Goal: Register for event/course

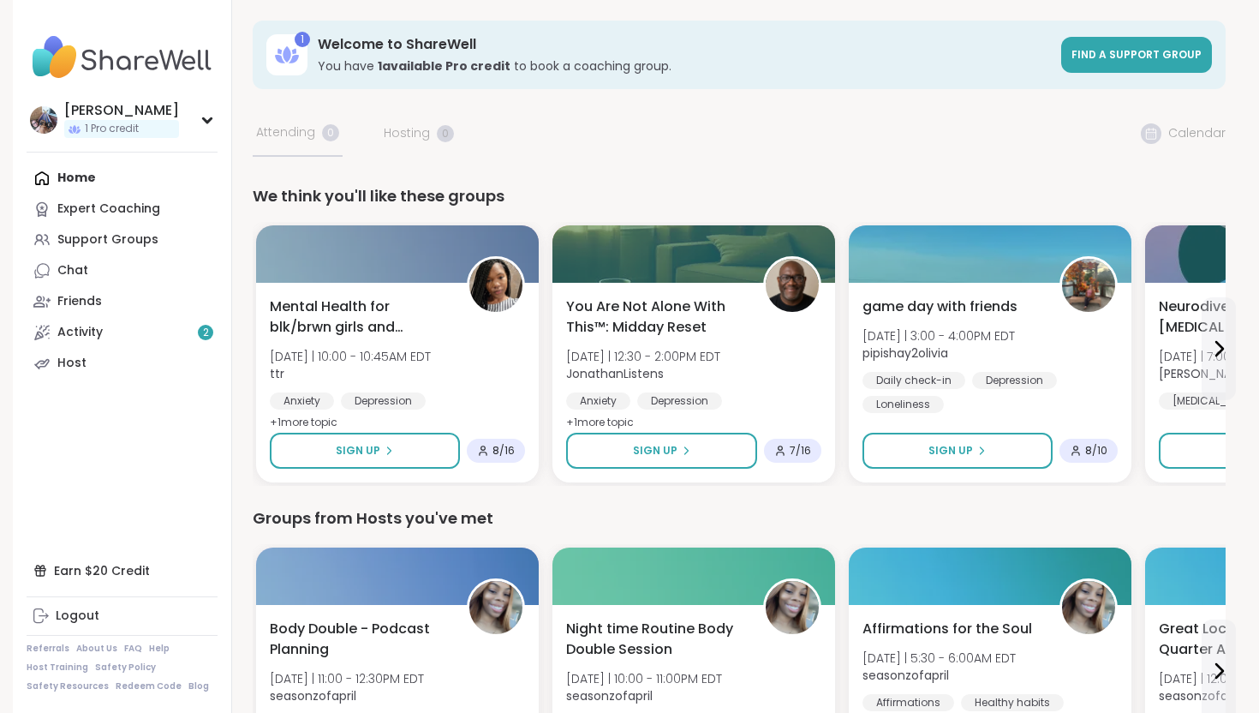
click at [1222, 349] on icon at bounding box center [1219, 349] width 7 height 14
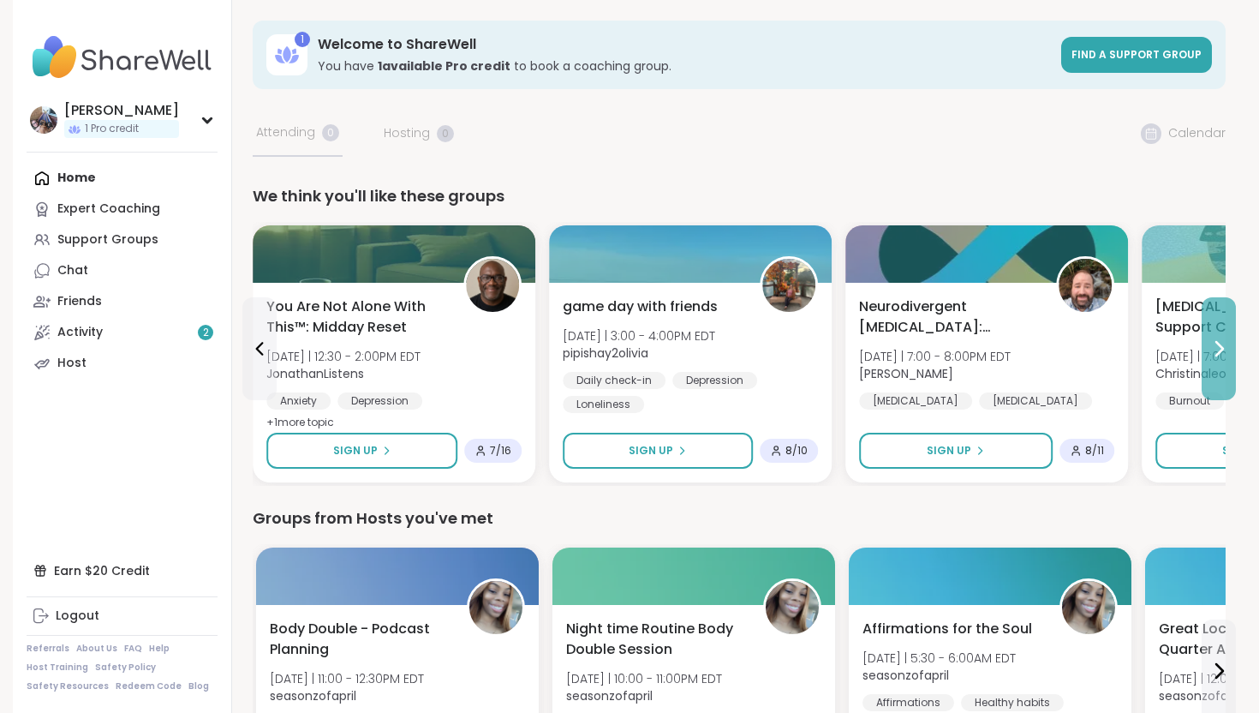
click at [1208, 350] on button at bounding box center [1219, 348] width 34 height 103
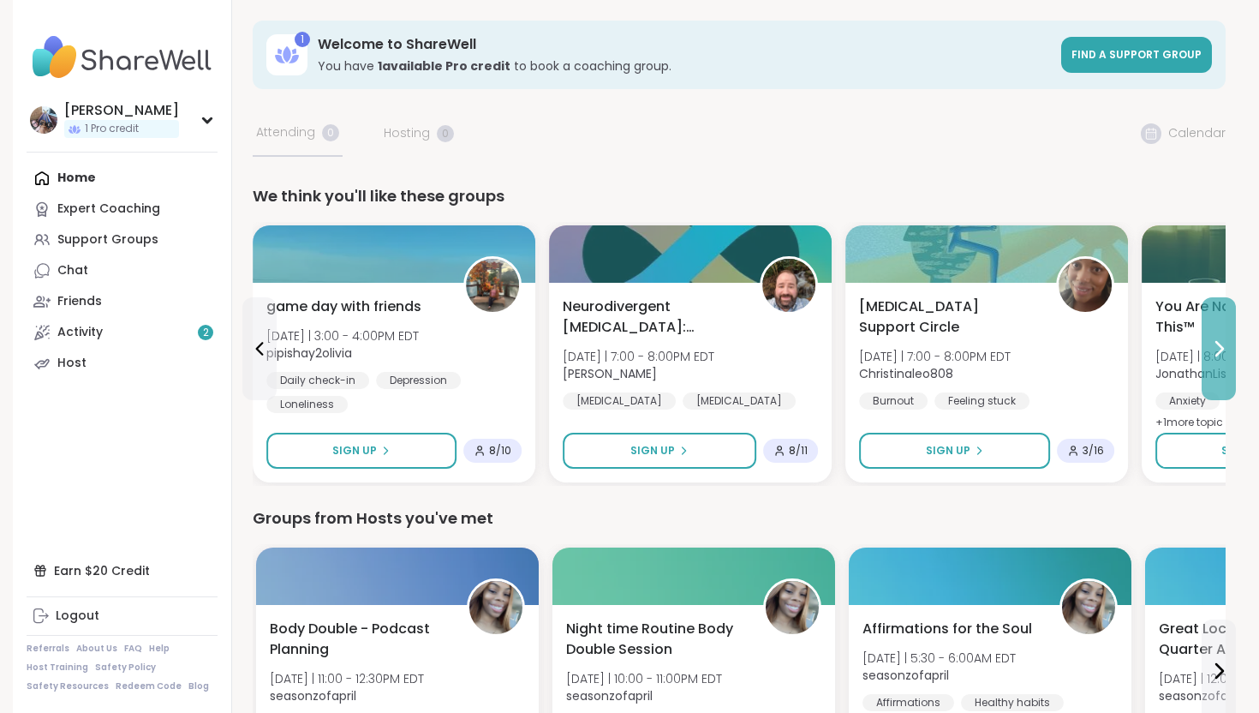
click at [1212, 347] on icon at bounding box center [1219, 348] width 21 height 21
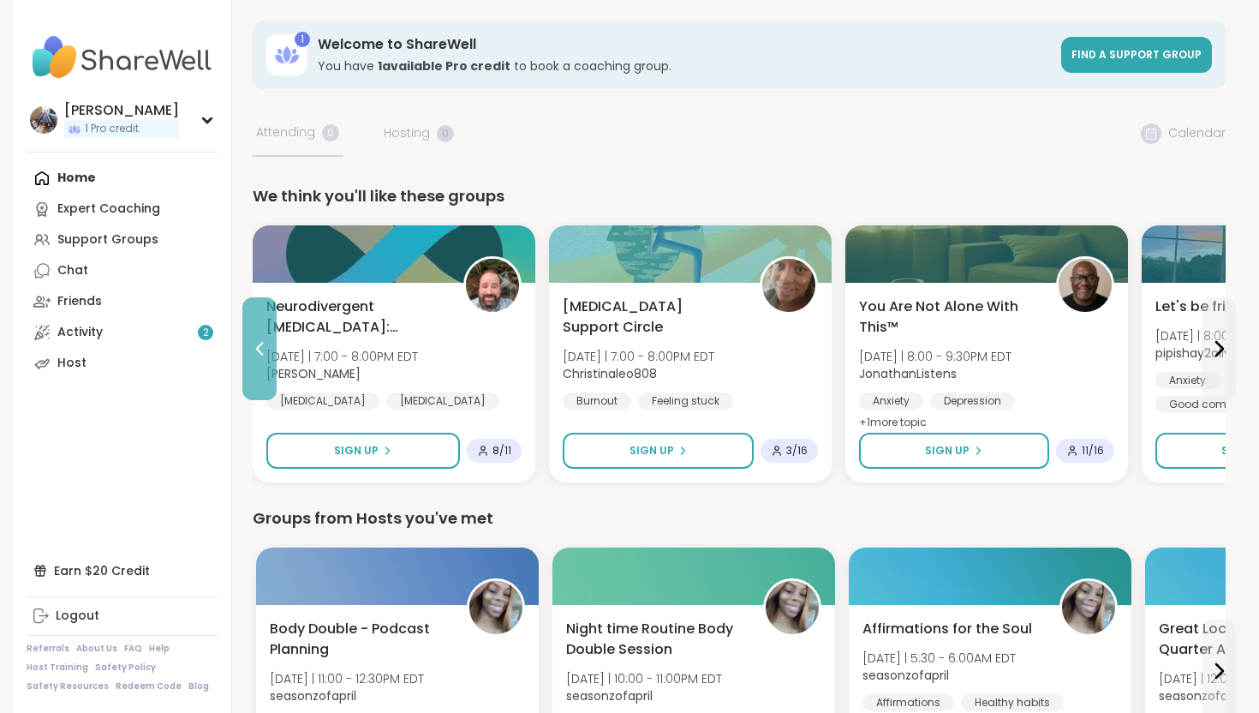
click at [253, 338] on icon at bounding box center [259, 348] width 21 height 21
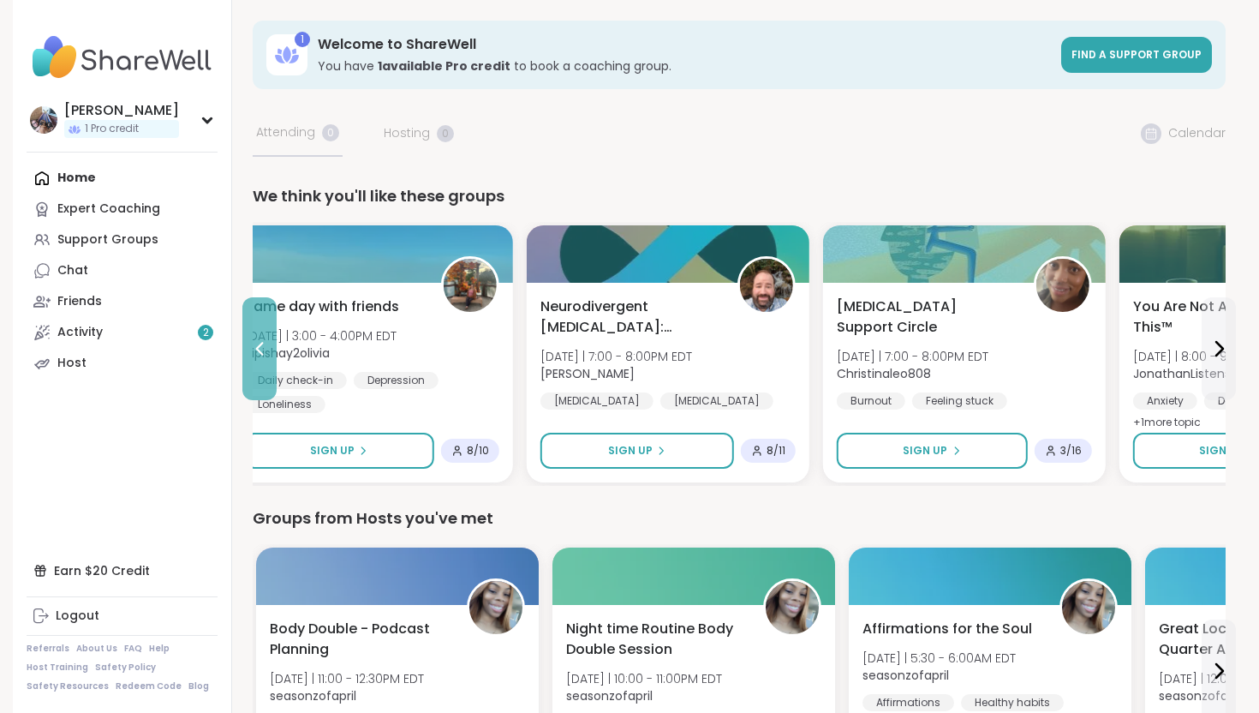
click at [253, 338] on icon at bounding box center [259, 348] width 21 height 21
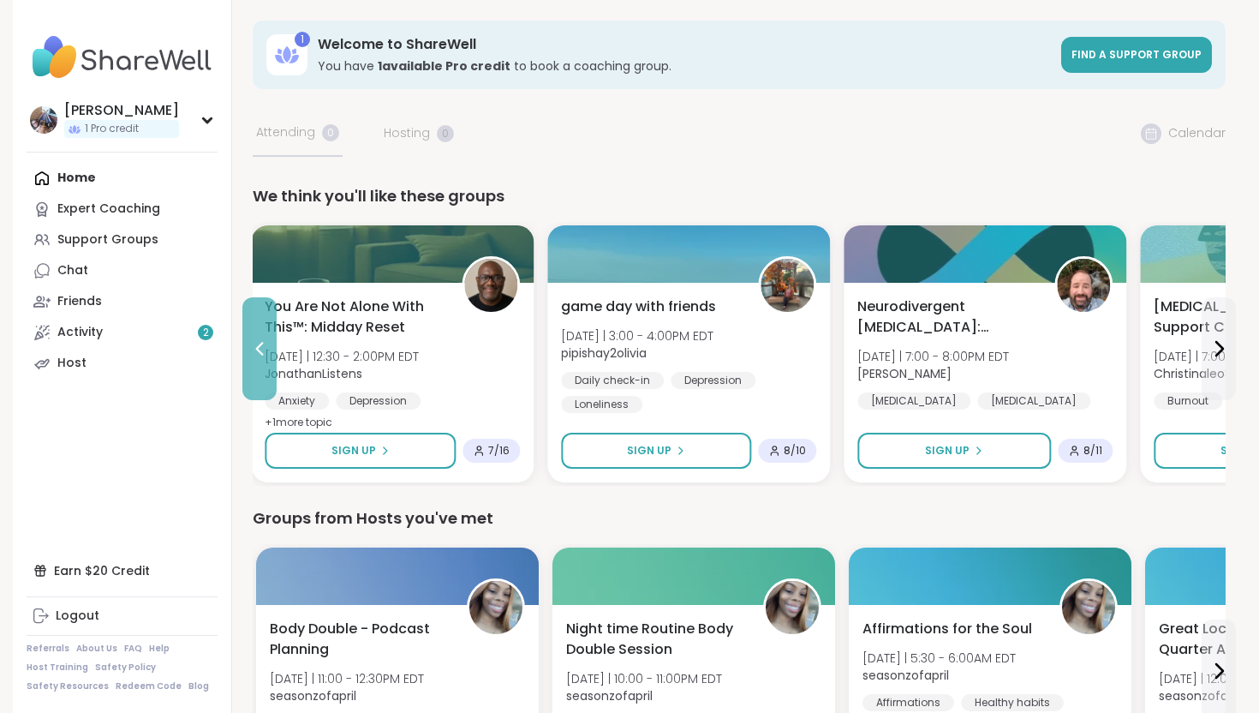
click at [259, 338] on icon at bounding box center [259, 348] width 21 height 21
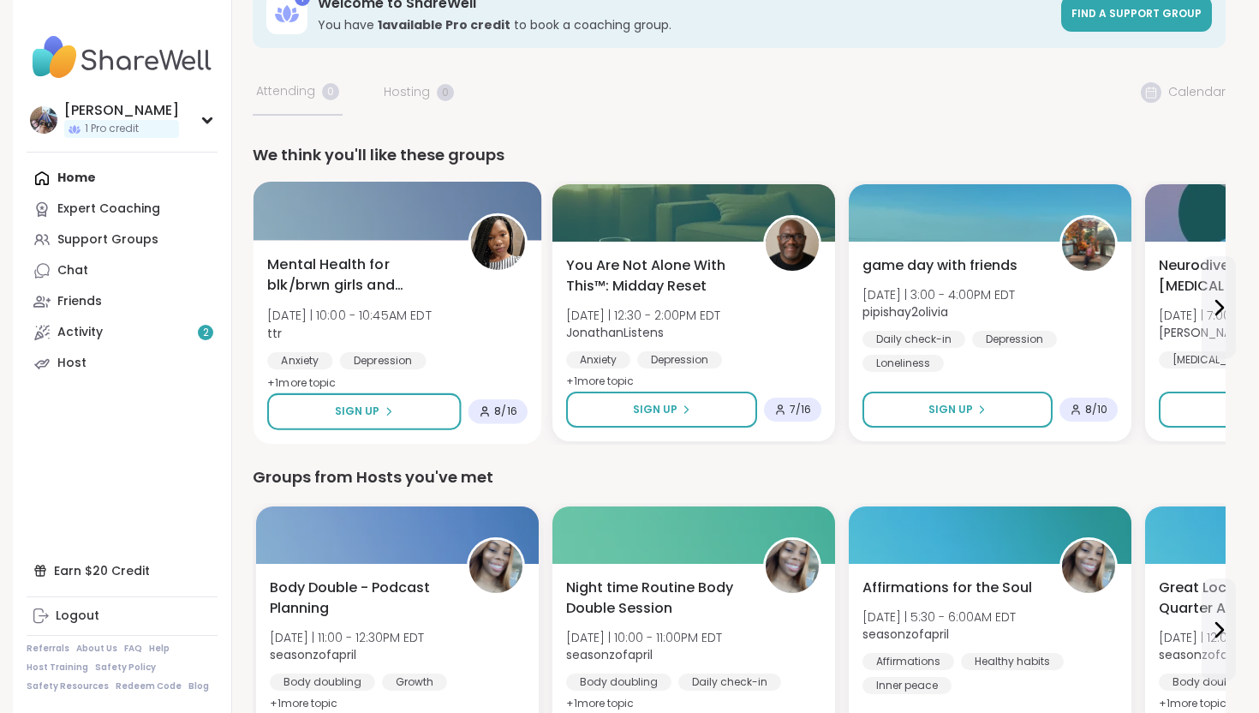
scroll to position [39, 0]
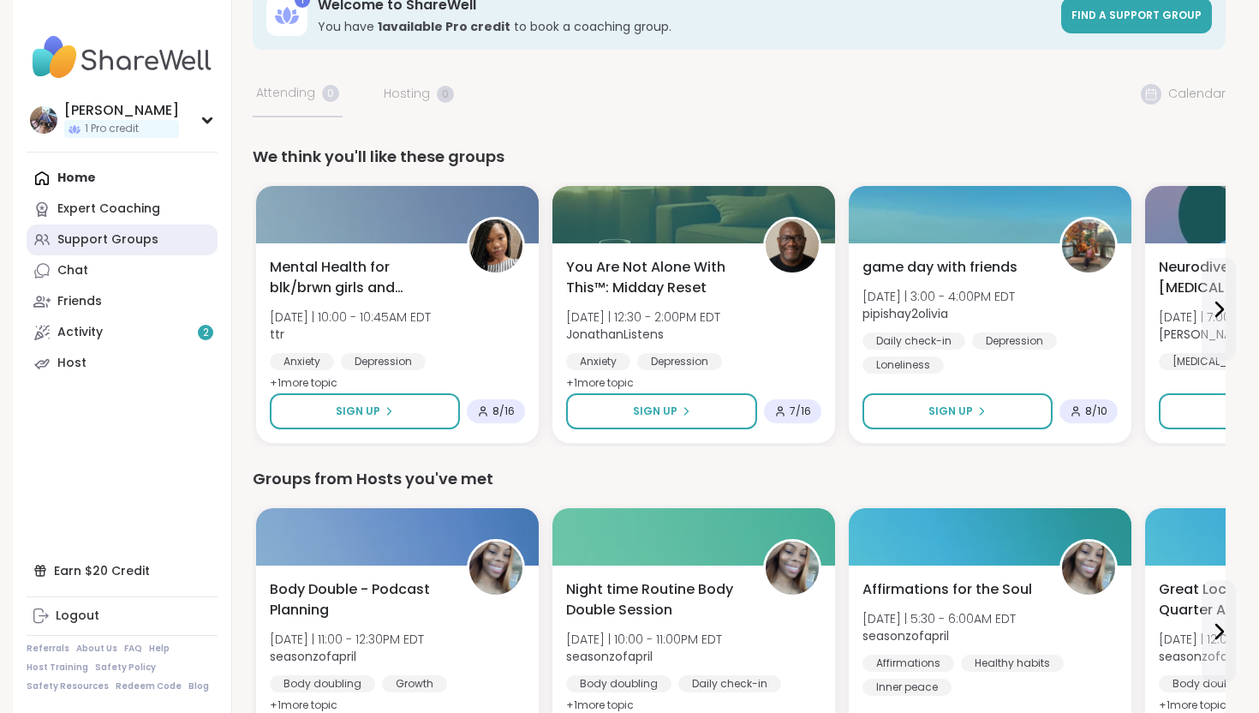
click at [87, 240] on div "Support Groups" at bounding box center [107, 239] width 101 height 17
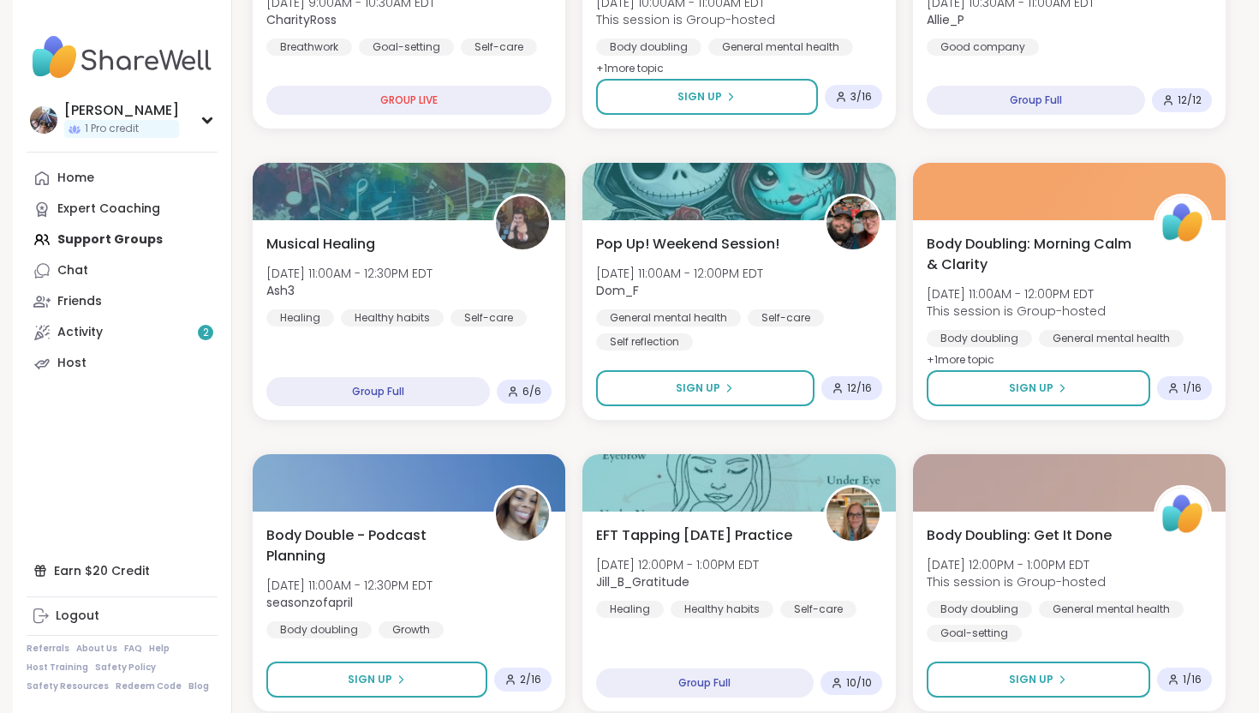
scroll to position [459, 0]
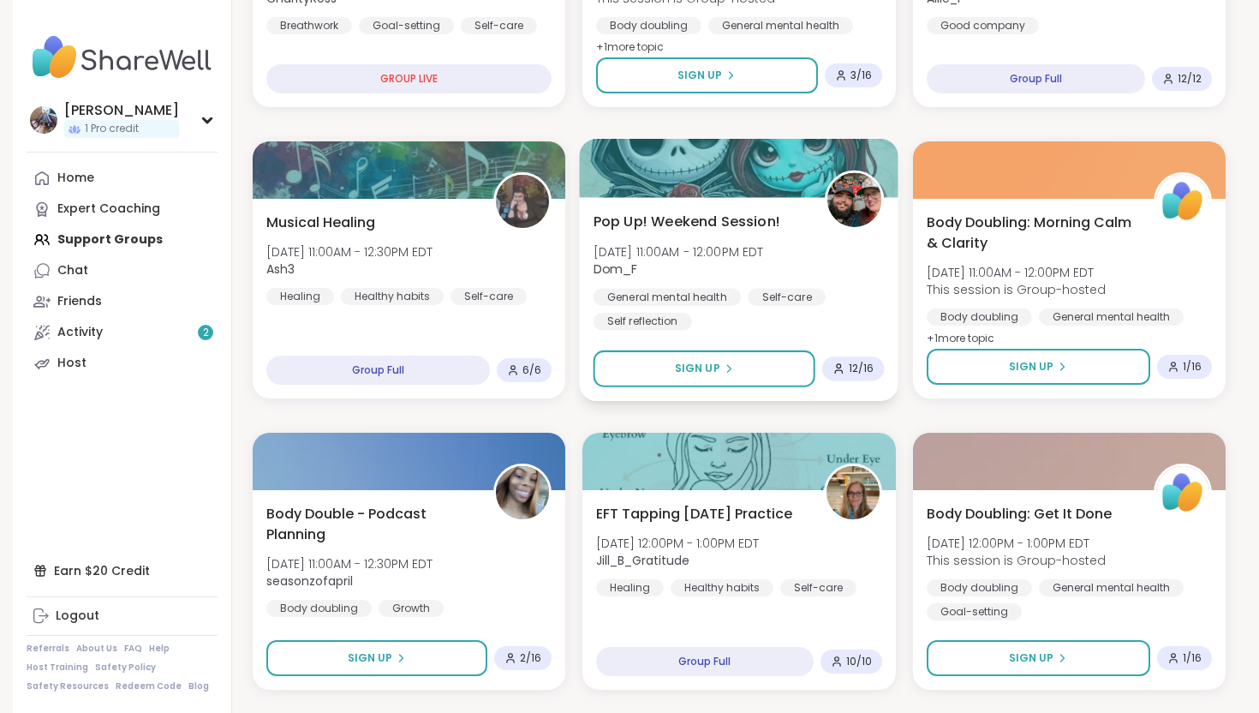
click at [732, 236] on div "Pop Up! Weekend Session! [DATE] 11:00AM - 12:00PM EDT Dom_F General mental heal…" at bounding box center [739, 270] width 291 height 119
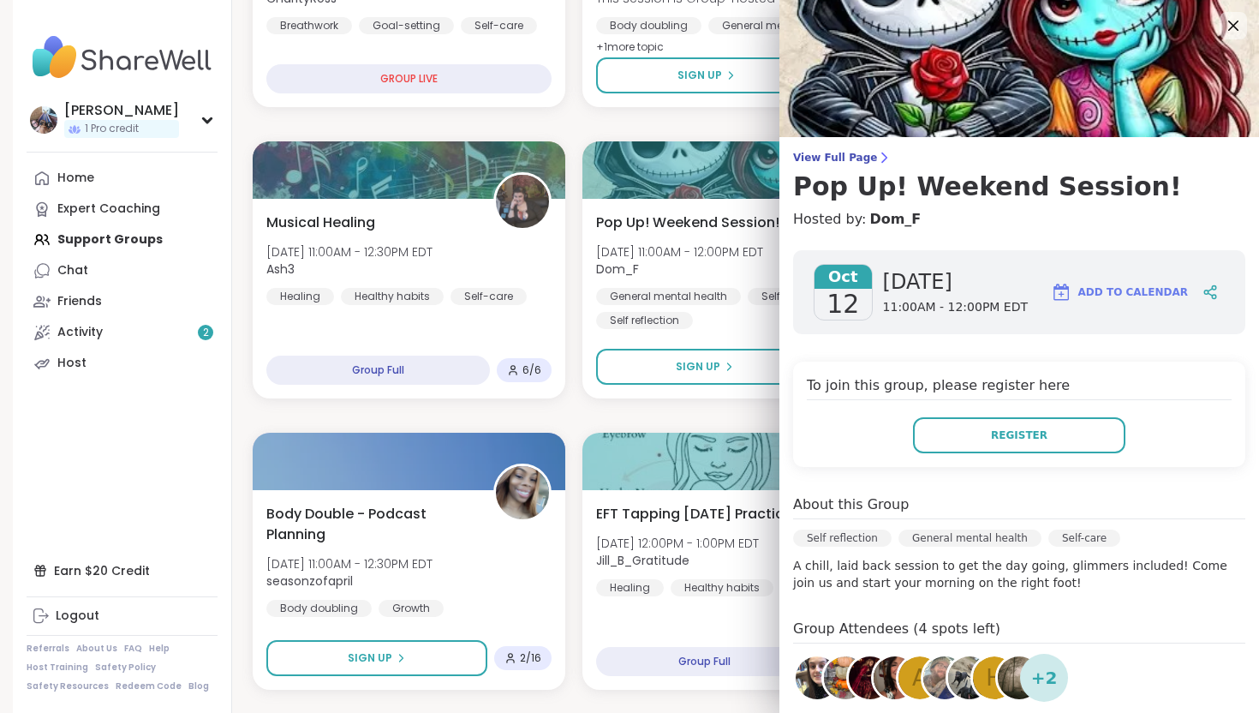
scroll to position [17, 0]
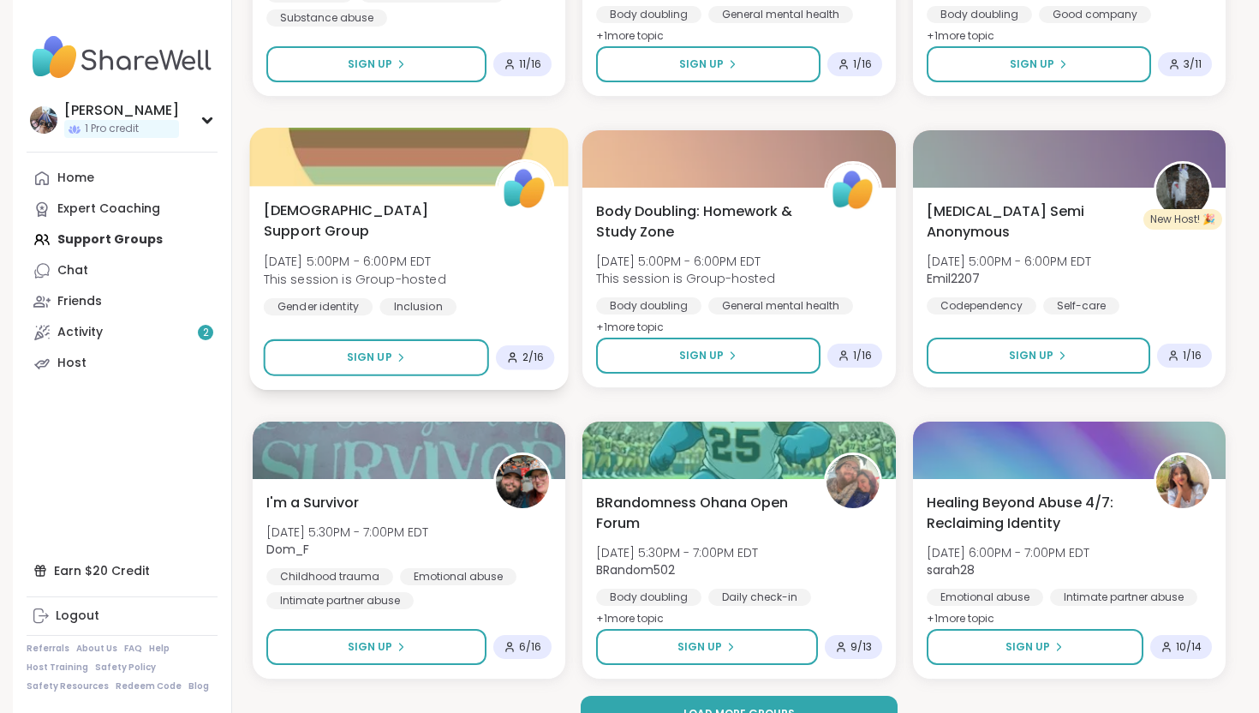
scroll to position [3128, 0]
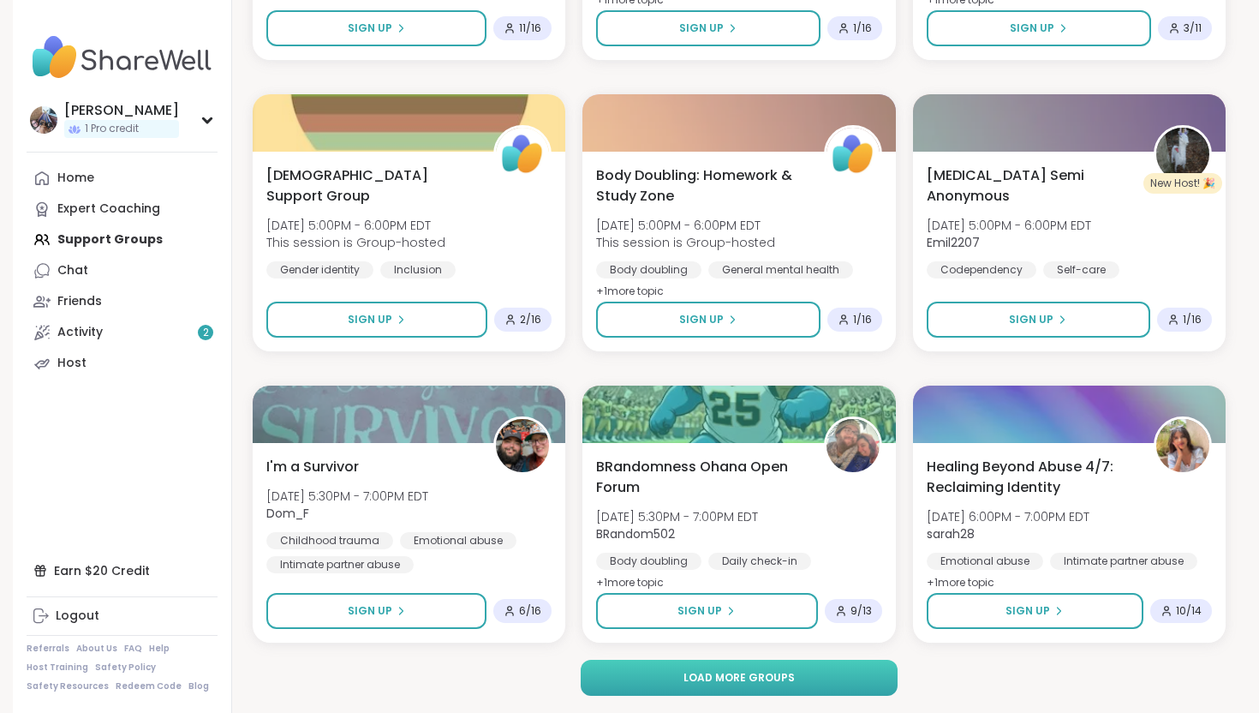
click at [789, 676] on span "Load more groups" at bounding box center [739, 677] width 111 height 15
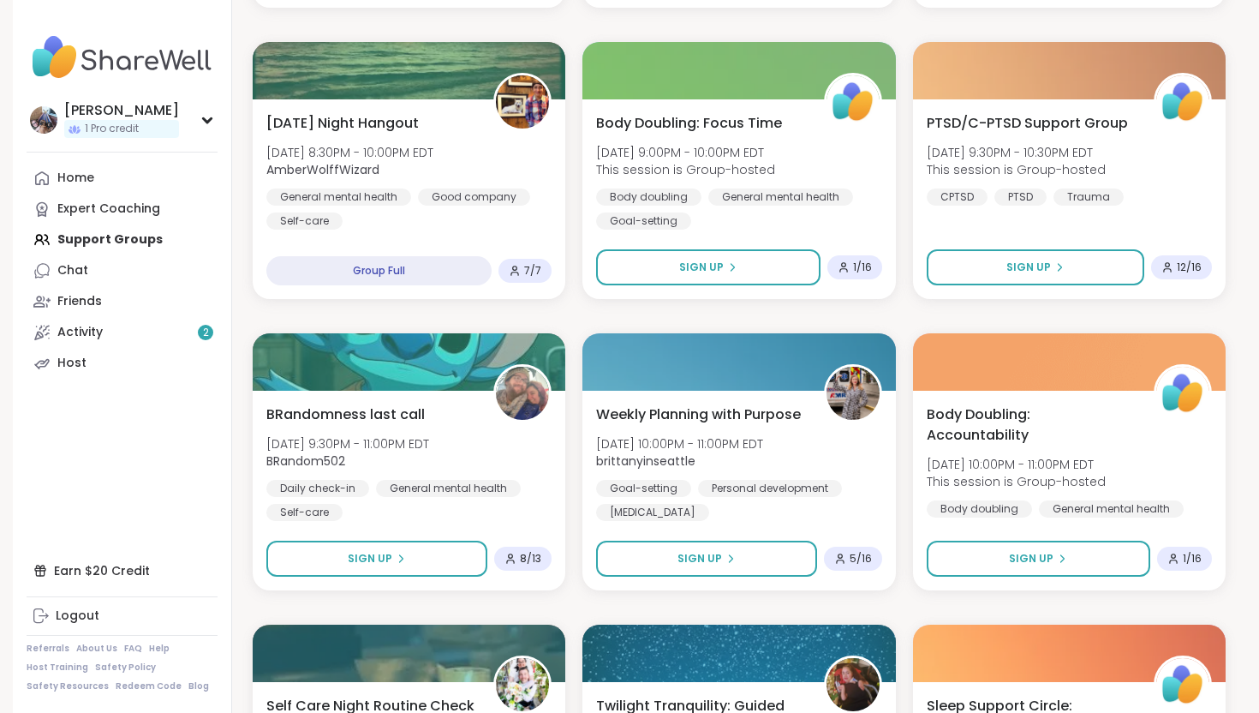
scroll to position [4931, 0]
